Goal: Task Accomplishment & Management: Manage account settings

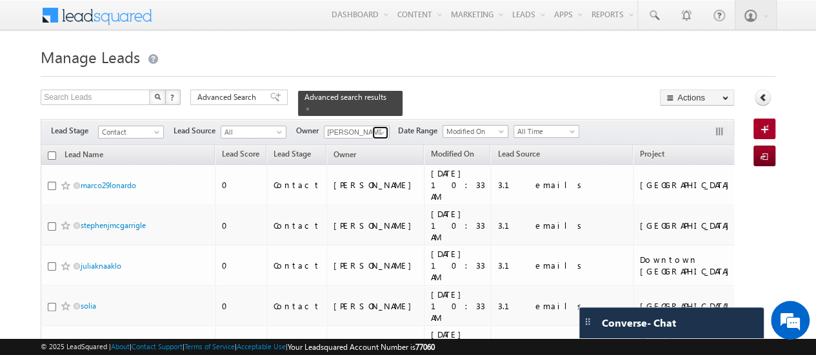
click at [382, 128] on span at bounding box center [382, 133] width 10 height 10
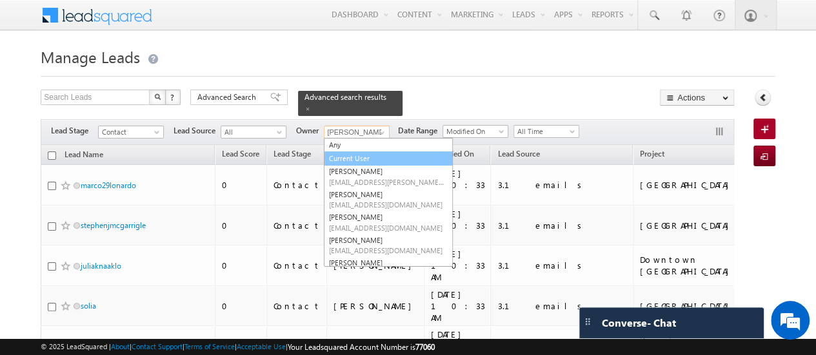
click at [379, 152] on link "Current User" at bounding box center [388, 159] width 129 height 15
type input "Current User"
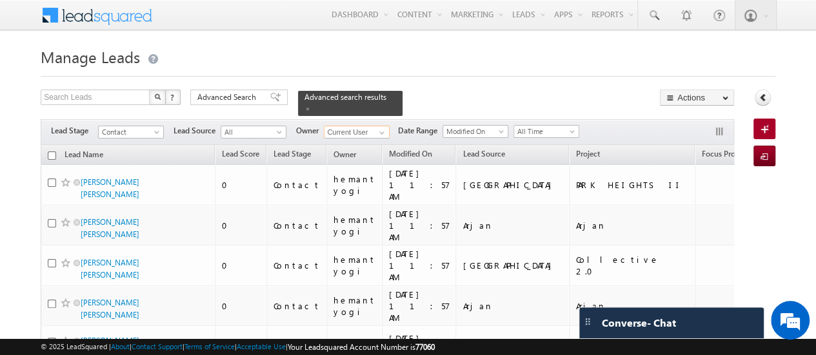
click at [55, 152] on input "checkbox" at bounding box center [52, 156] width 8 height 8
checkbox input "true"
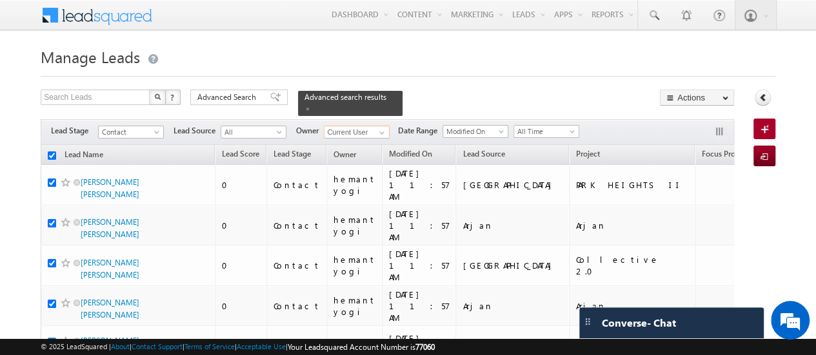
checkbox input "true"
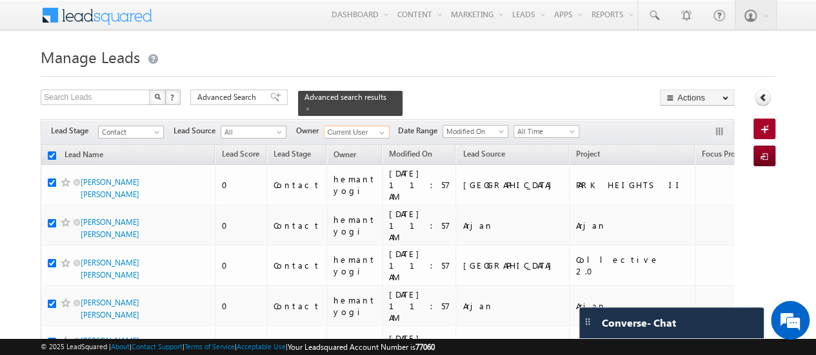
checkbox input "true"
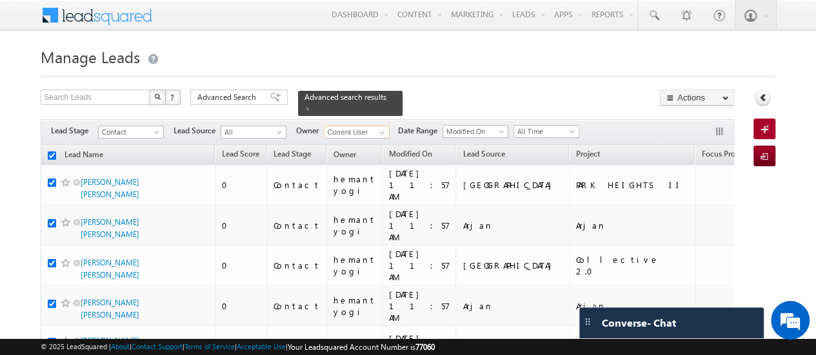
checkbox input "true"
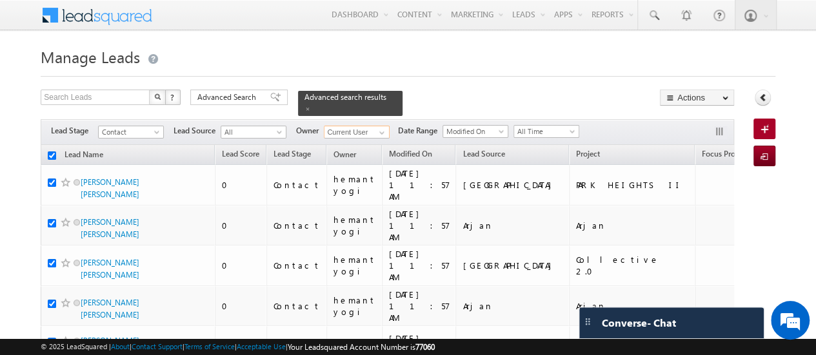
checkbox input "true"
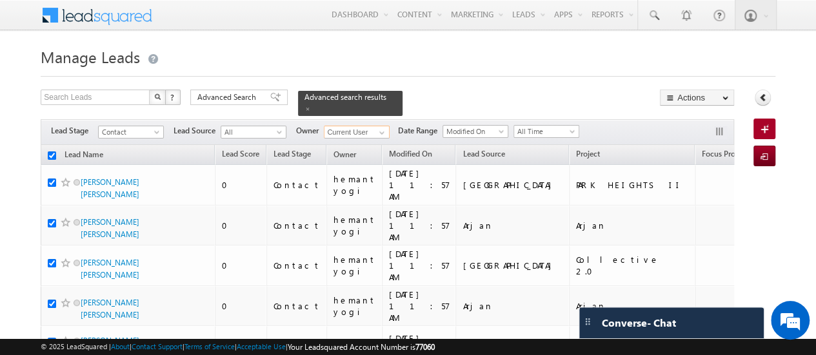
checkbox input "true"
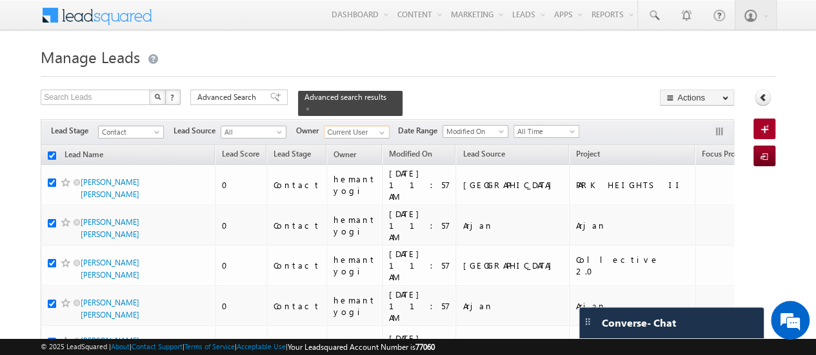
checkbox input "true"
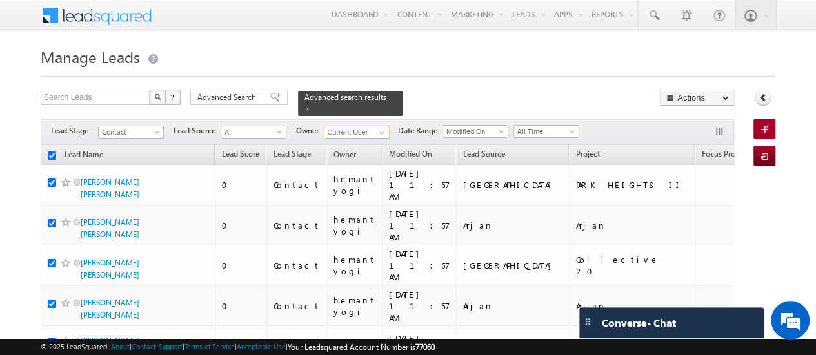
checkbox input "true"
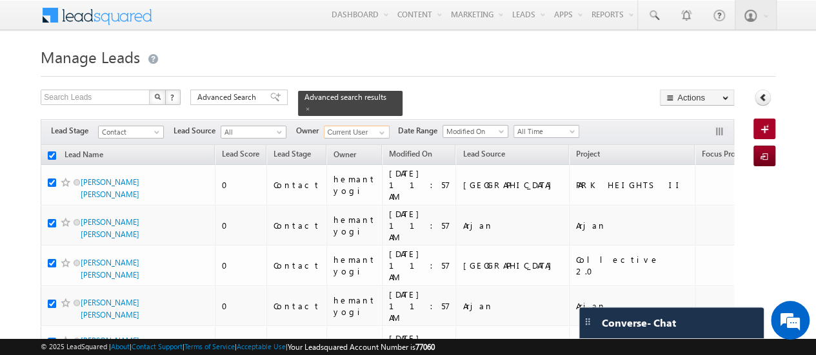
checkbox input "true"
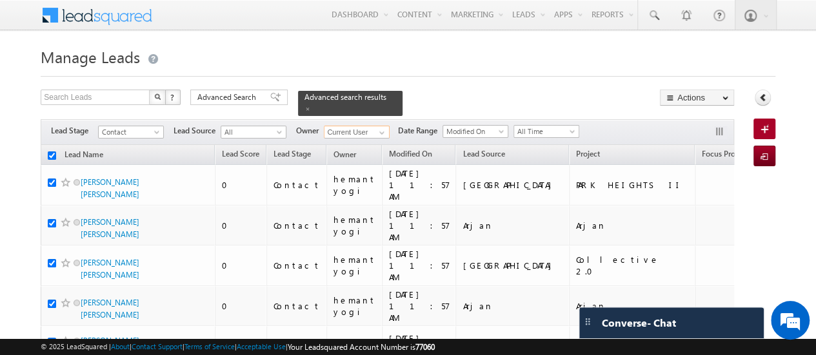
checkbox input "true"
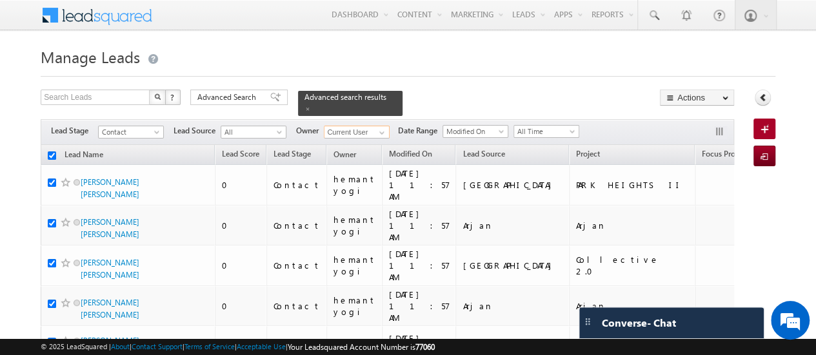
checkbox input "true"
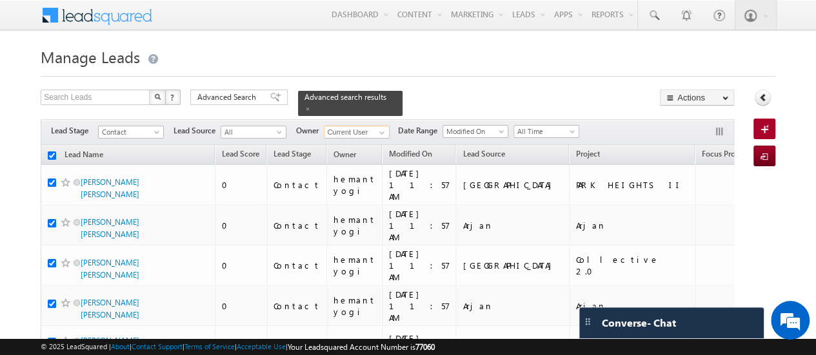
checkbox input "true"
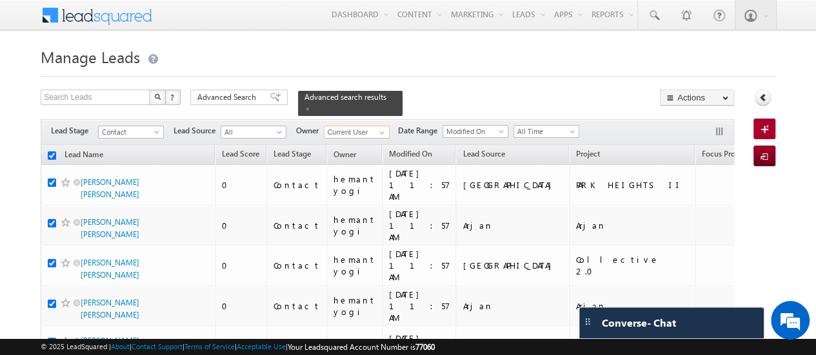
checkbox input "true"
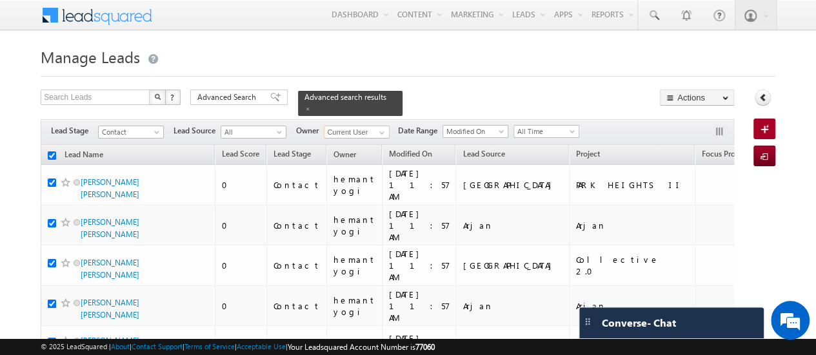
checkbox input "true"
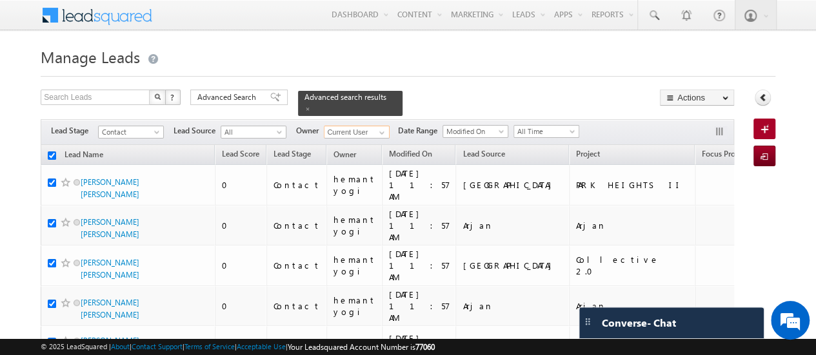
checkbox input "true"
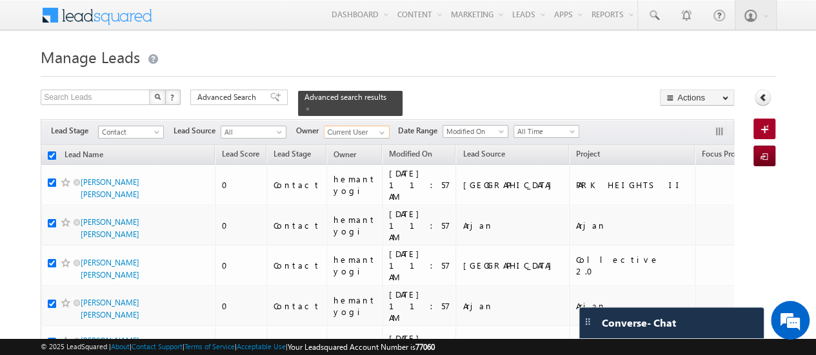
checkbox input "true"
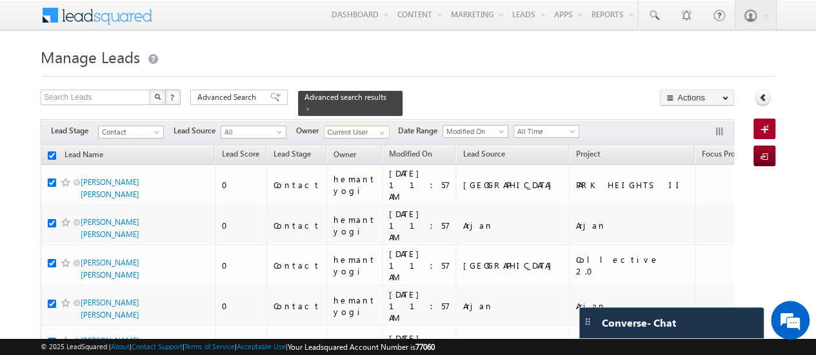
checkbox input "true"
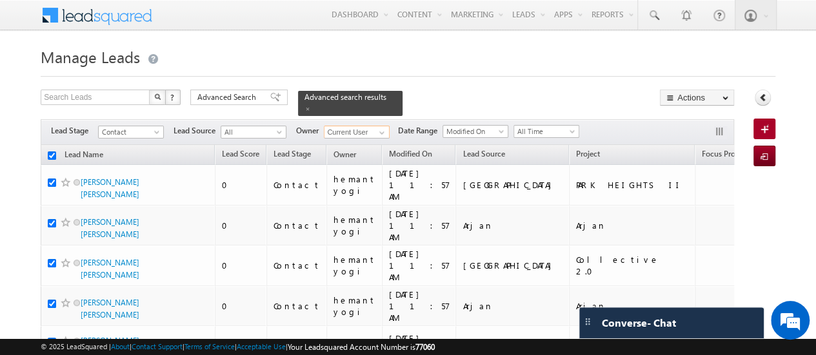
checkbox input "true"
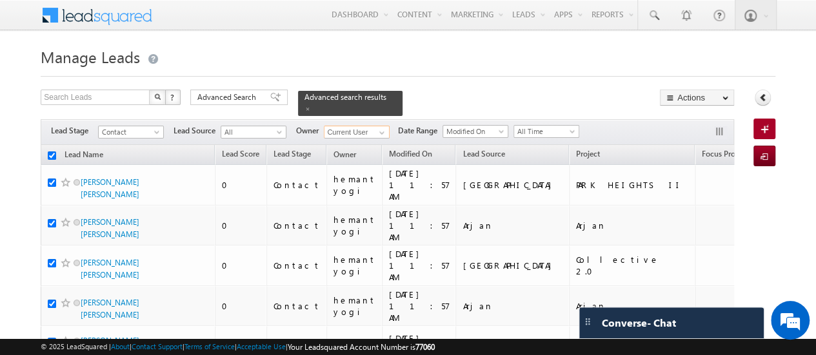
checkbox input "true"
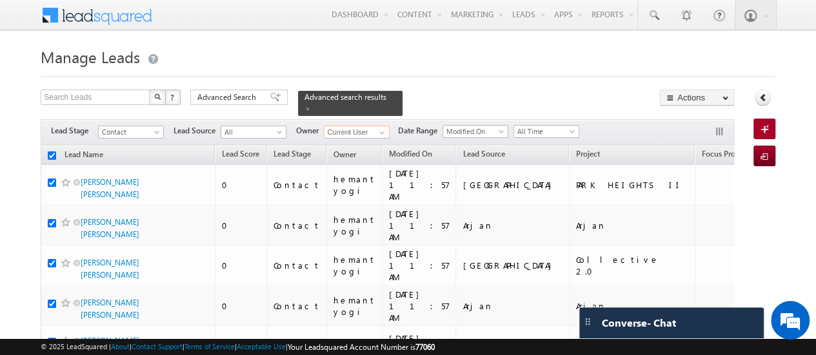
checkbox input "true"
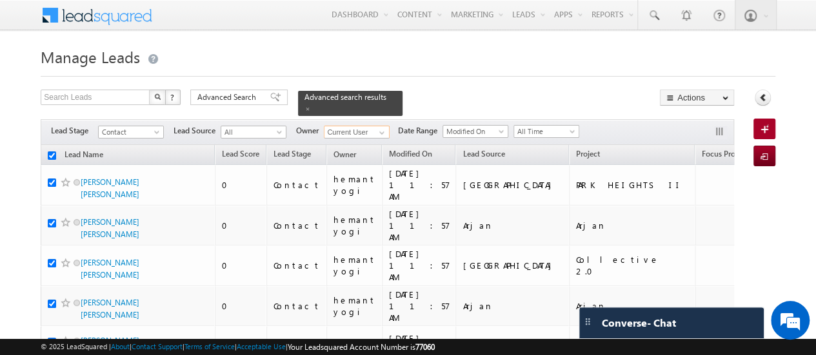
checkbox input "true"
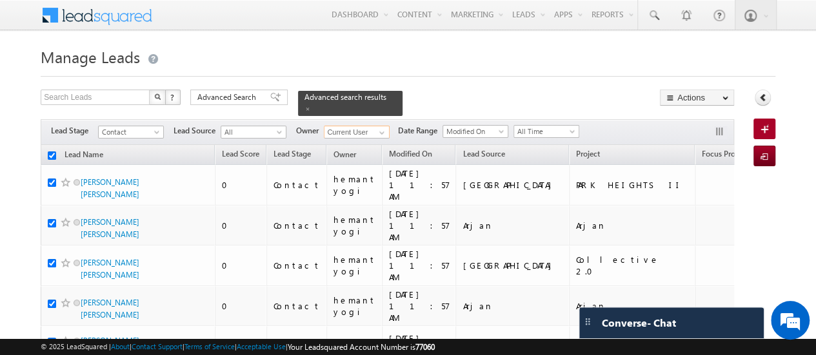
checkbox input "true"
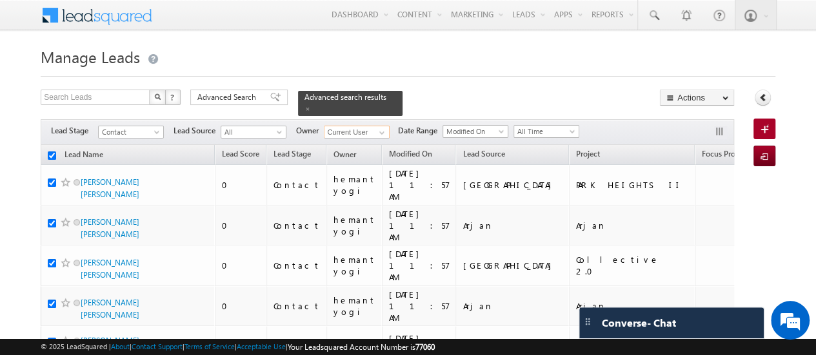
checkbox input "true"
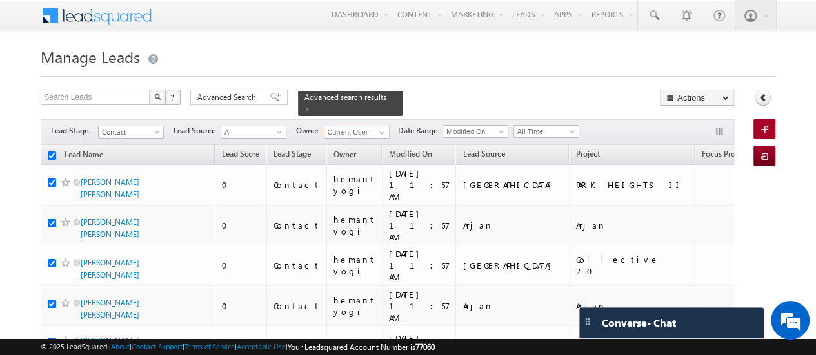
checkbox input "true"
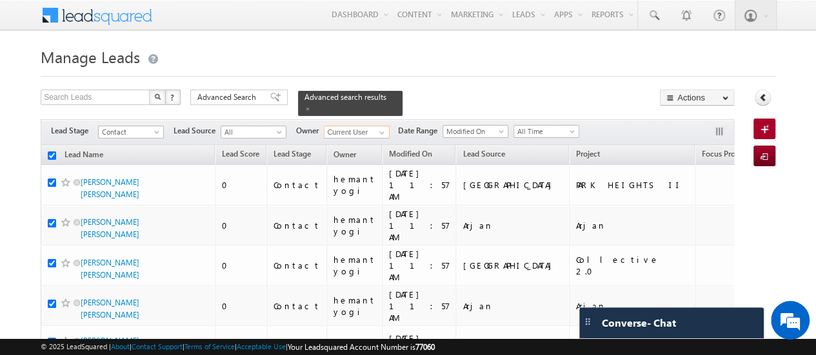
checkbox input "true"
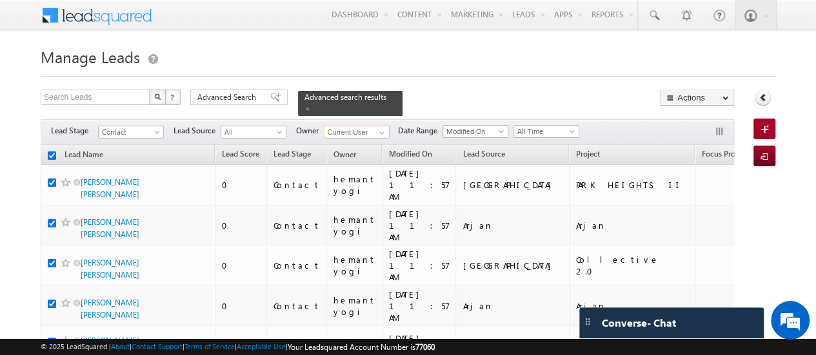
checkbox input "true"
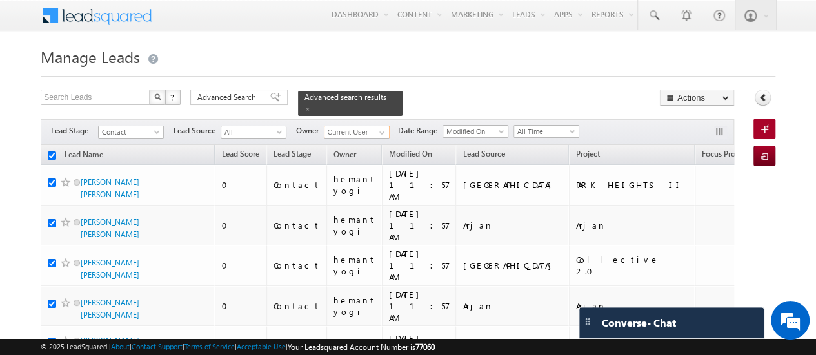
checkbox input "true"
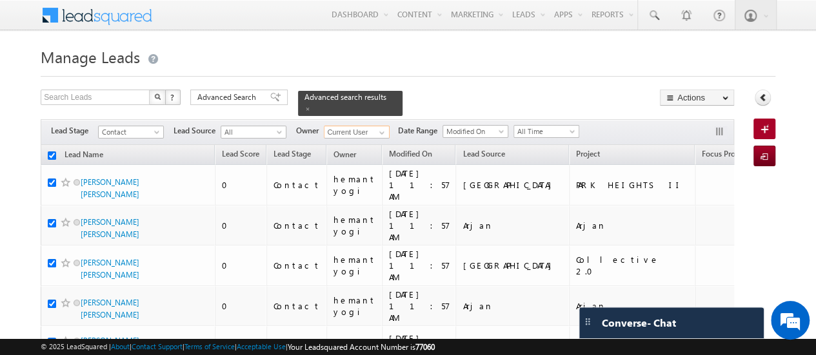
checkbox input "true"
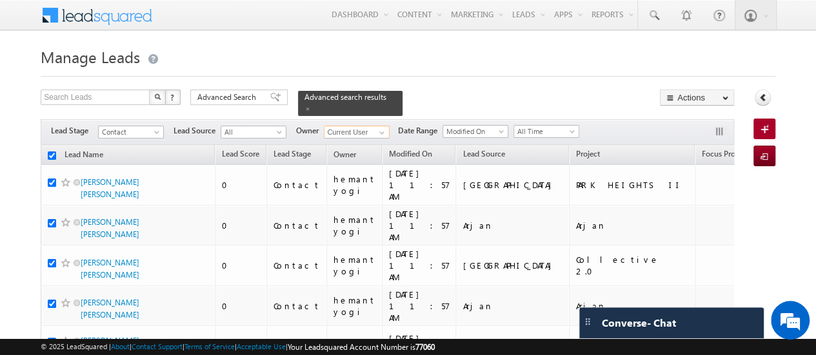
checkbox input "true"
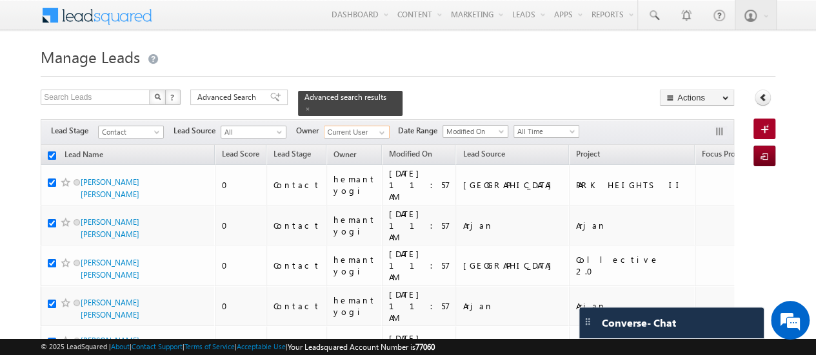
checkbox input "true"
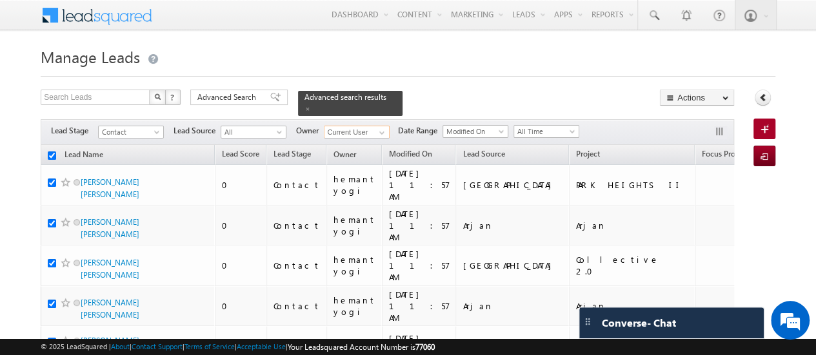
checkbox input "true"
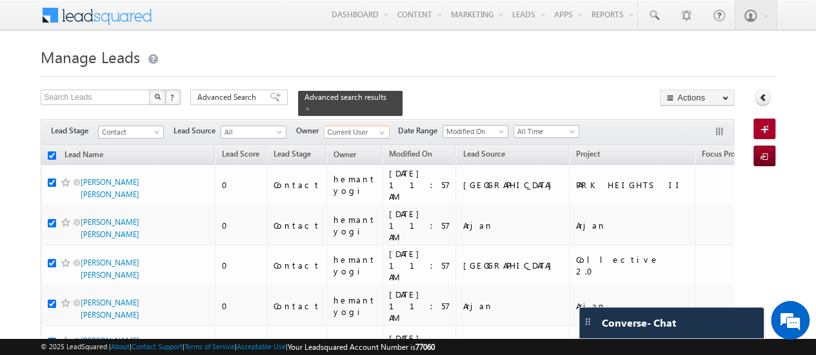
checkbox input "true"
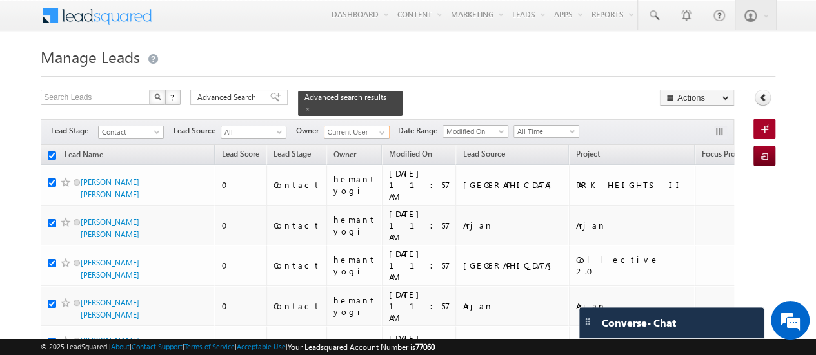
checkbox input "true"
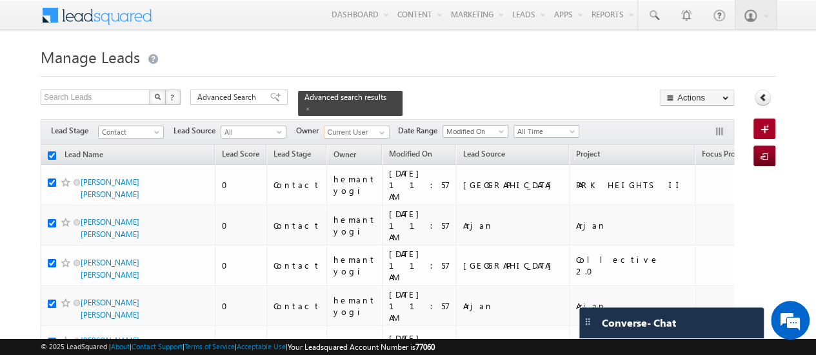
checkbox input "true"
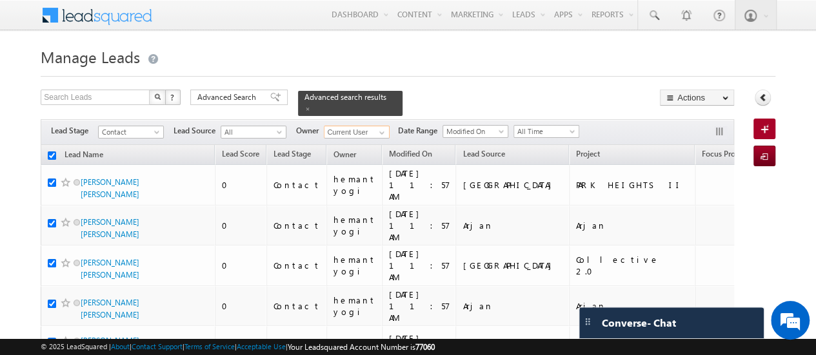
checkbox input "true"
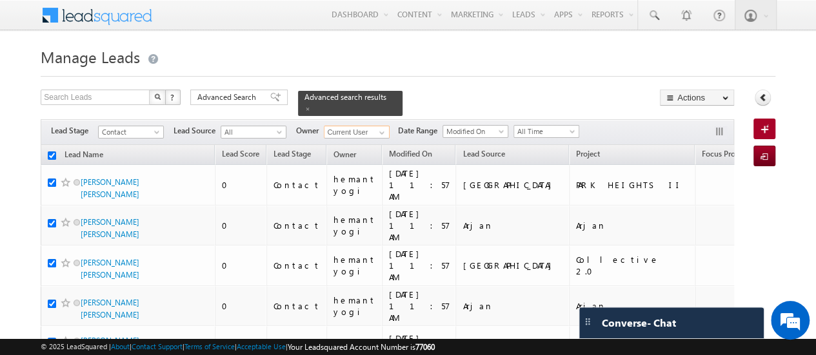
checkbox input "true"
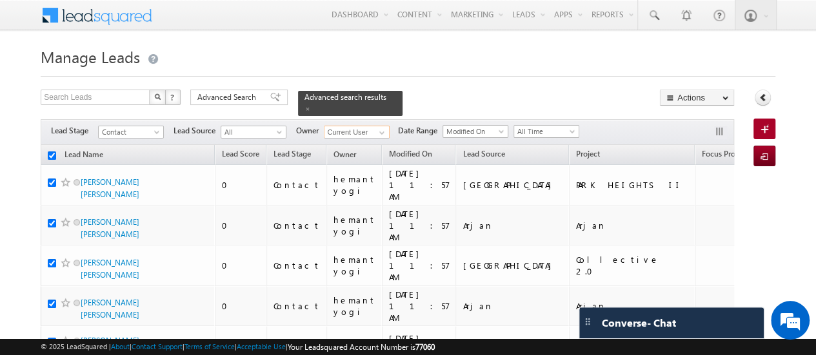
checkbox input "true"
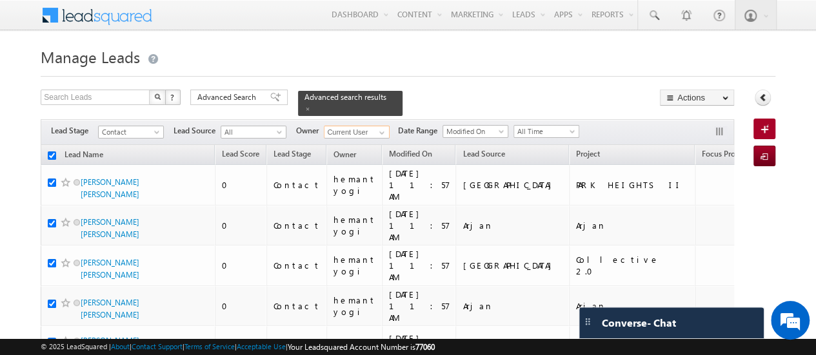
checkbox input "true"
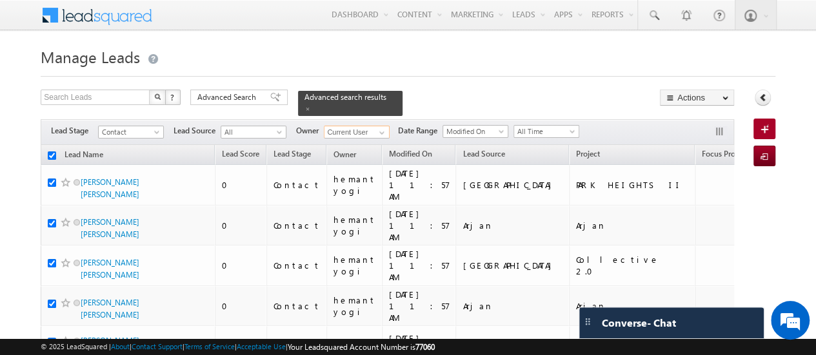
checkbox input "true"
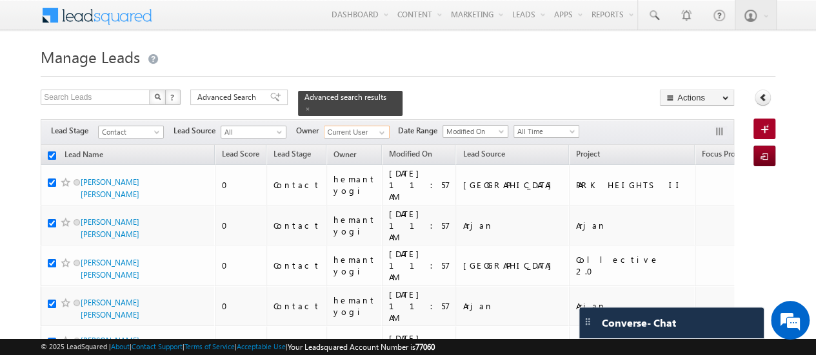
checkbox input "true"
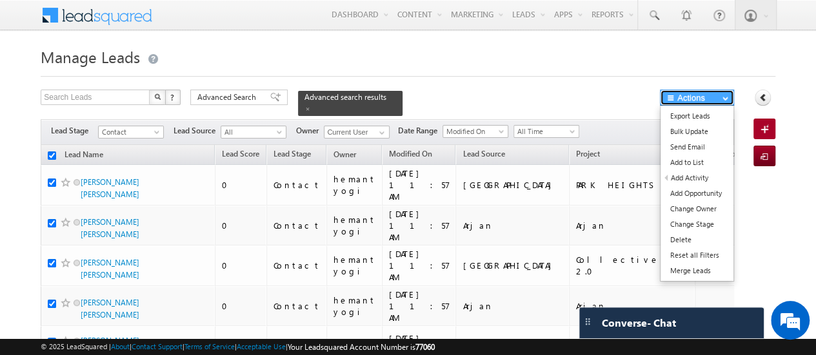
click at [726, 98] on span "button" at bounding box center [725, 97] width 6 height 5
click at [699, 208] on link "Change Owner" at bounding box center [696, 208] width 73 height 15
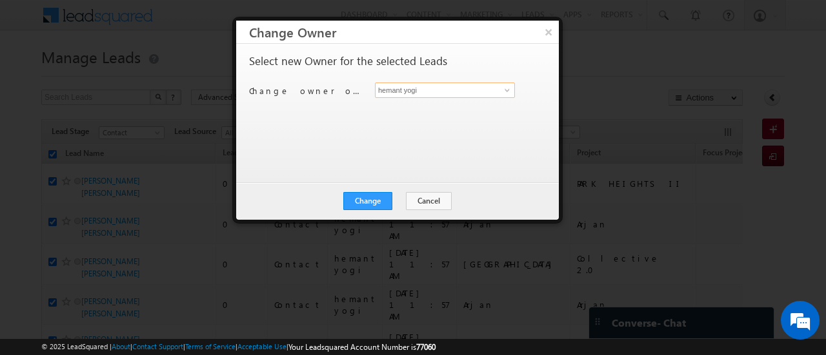
click at [459, 95] on input "hemant yogi" at bounding box center [445, 90] width 140 height 15
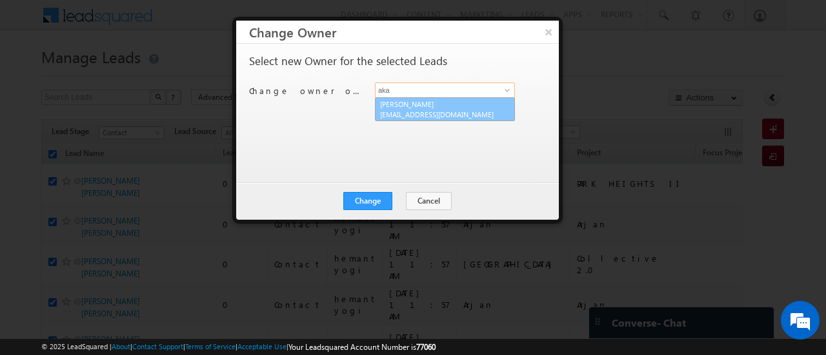
click at [434, 110] on span "[EMAIL_ADDRESS][DOMAIN_NAME]" at bounding box center [438, 115] width 116 height 10
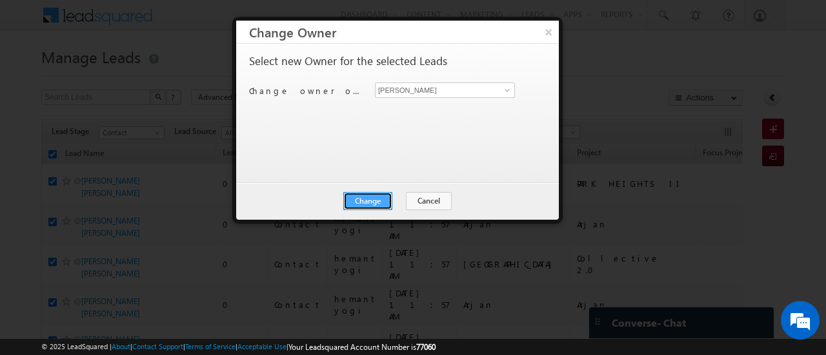
click at [365, 197] on button "Change" at bounding box center [367, 201] width 49 height 18
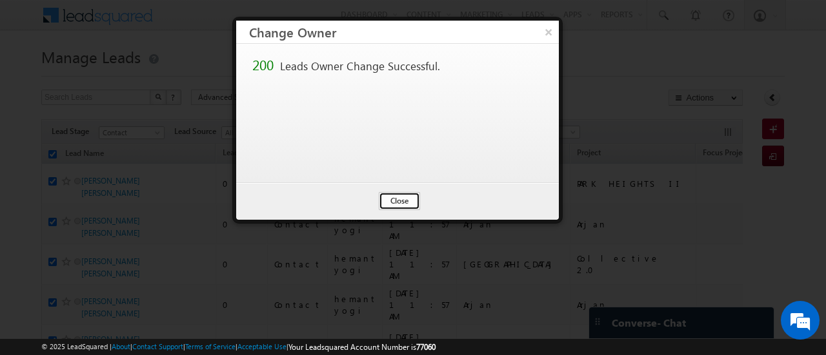
click at [390, 198] on button "Close" at bounding box center [399, 201] width 41 height 18
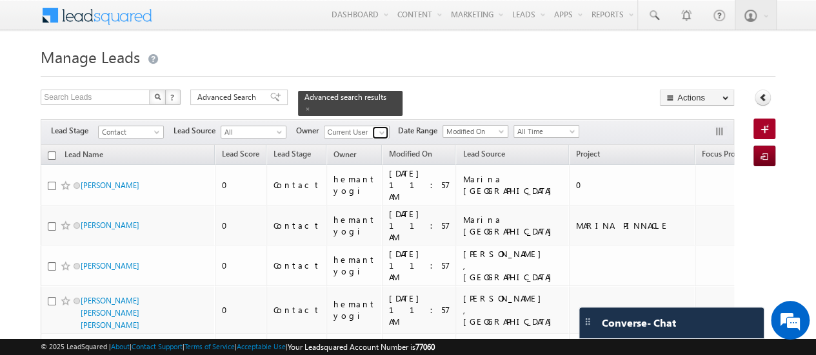
click at [378, 126] on link at bounding box center [380, 132] width 16 height 13
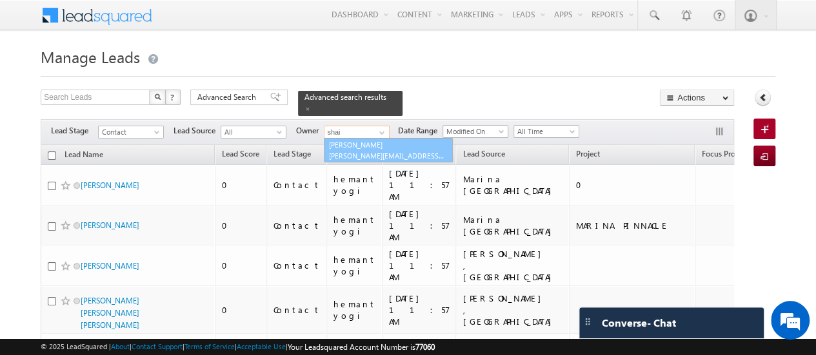
click at [355, 138] on link "[PERSON_NAME] [PERSON_NAME][EMAIL_ADDRESS][DOMAIN_NAME]" at bounding box center [388, 150] width 129 height 25
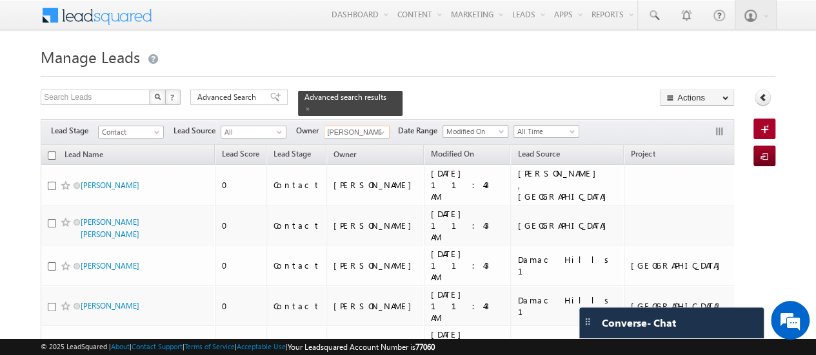
click at [49, 152] on input "checkbox" at bounding box center [52, 156] width 8 height 8
click at [231, 97] on span "Advanced Search" at bounding box center [228, 98] width 63 height 12
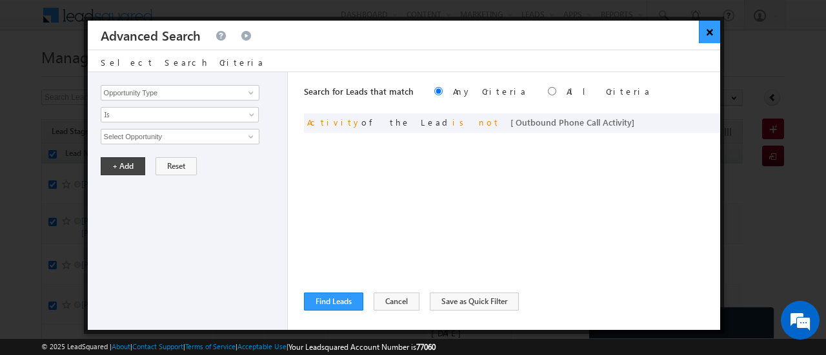
click at [709, 28] on button "×" at bounding box center [708, 32] width 21 height 23
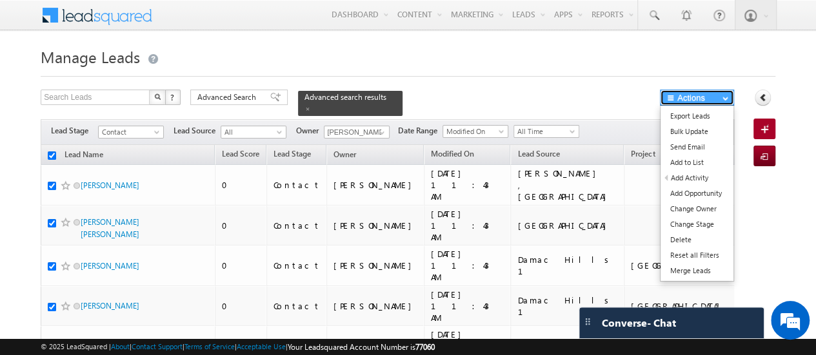
click at [717, 97] on button "Actions" at bounding box center [697, 98] width 74 height 16
click at [699, 208] on link "Change Owner" at bounding box center [696, 208] width 73 height 15
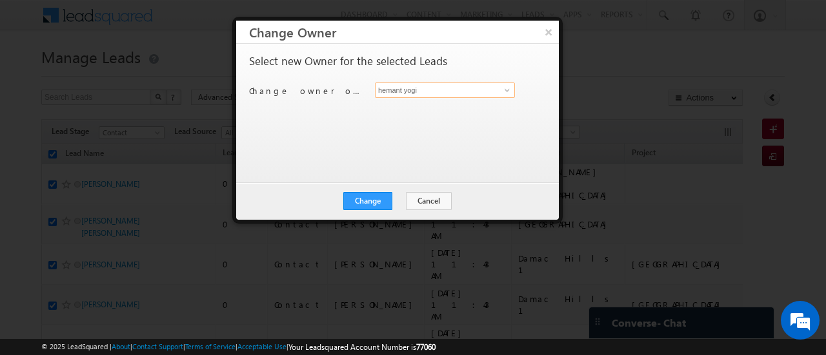
click at [424, 91] on input "hemant yogi" at bounding box center [445, 90] width 140 height 15
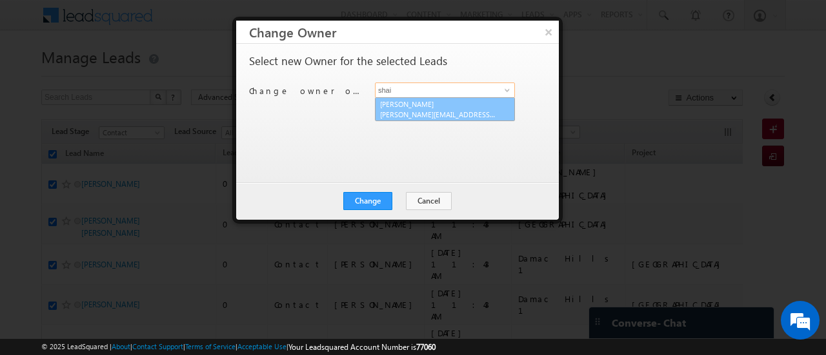
click at [409, 103] on link "[PERSON_NAME] [PERSON_NAME][EMAIL_ADDRESS][DOMAIN_NAME]" at bounding box center [445, 109] width 140 height 25
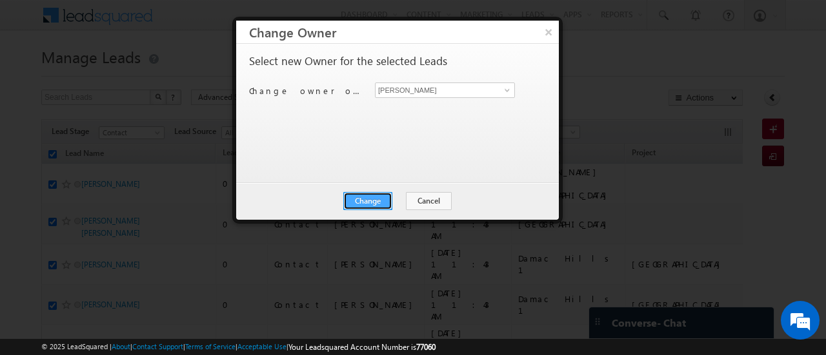
click at [366, 198] on button "Change" at bounding box center [367, 201] width 49 height 18
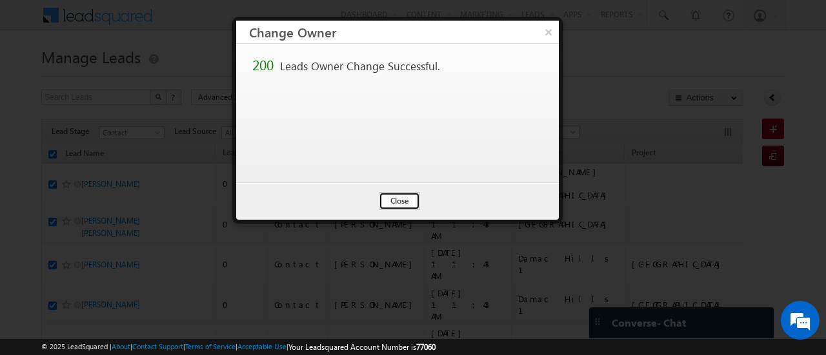
click at [395, 198] on button "Close" at bounding box center [399, 201] width 41 height 18
